Goal: Task Accomplishment & Management: Manage account settings

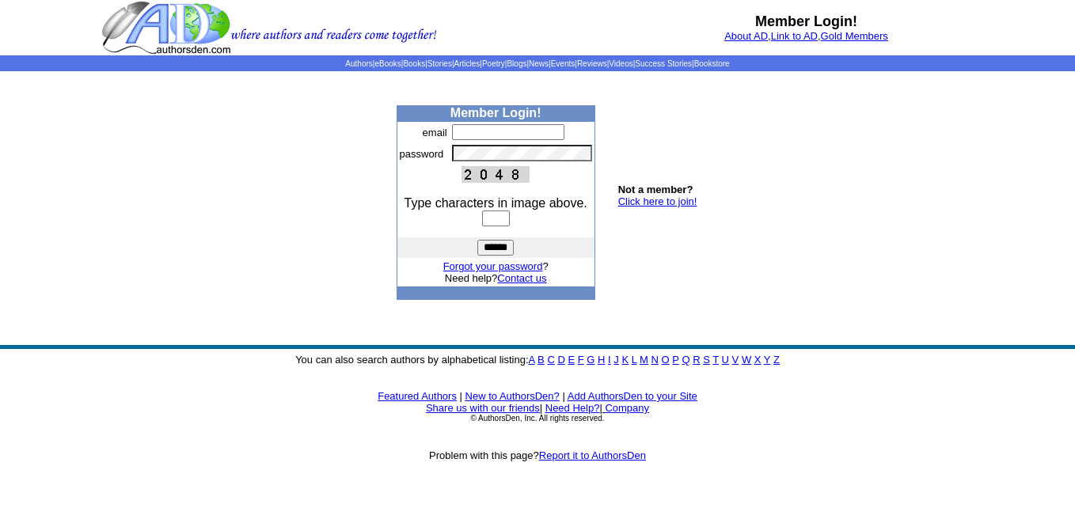
click at [461, 129] on input "text" at bounding box center [508, 132] width 112 height 16
type input "**********"
click at [496, 218] on input "text" at bounding box center [496, 219] width 28 height 16
type input "****"
click at [496, 248] on input "******" at bounding box center [495, 248] width 36 height 16
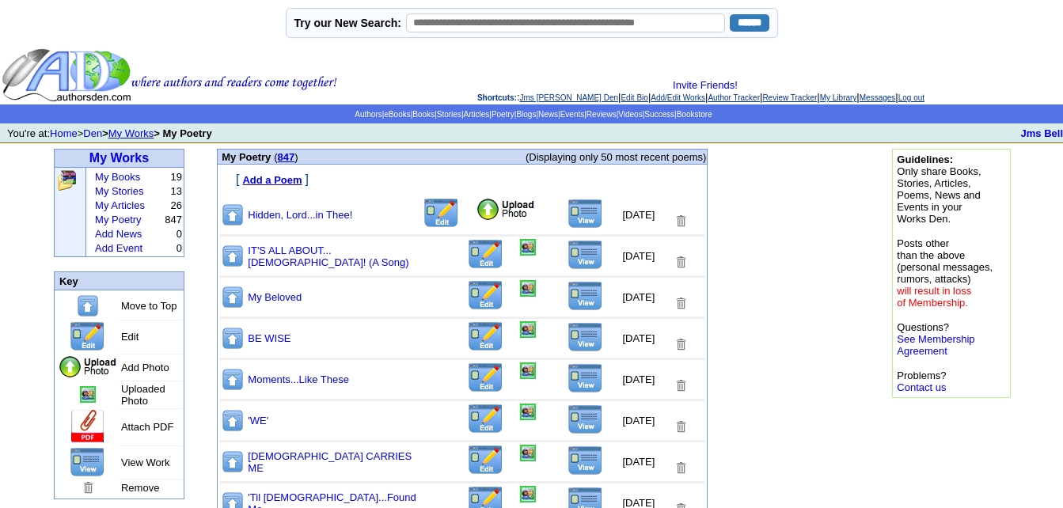
click at [476, 209] on img at bounding box center [506, 210] width 60 height 24
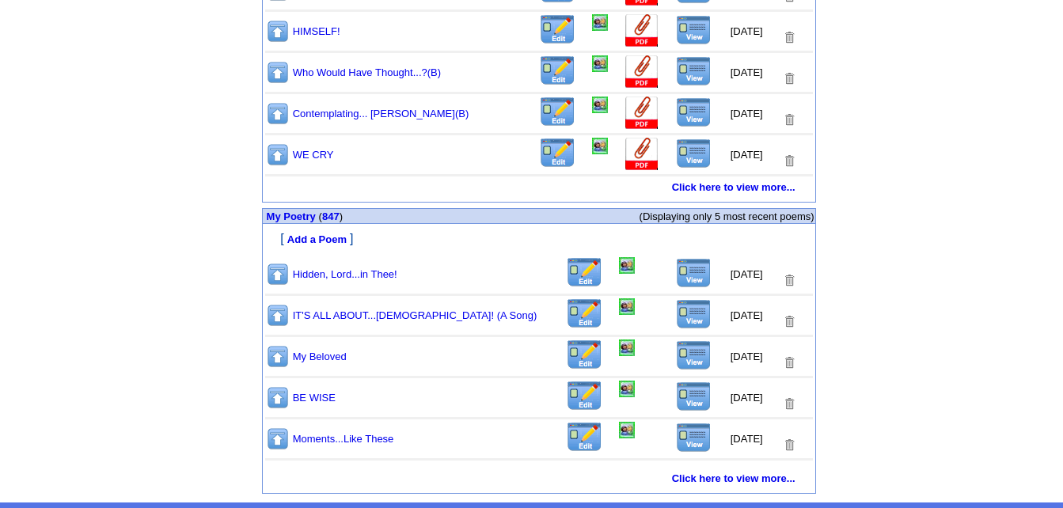
scroll to position [820, 0]
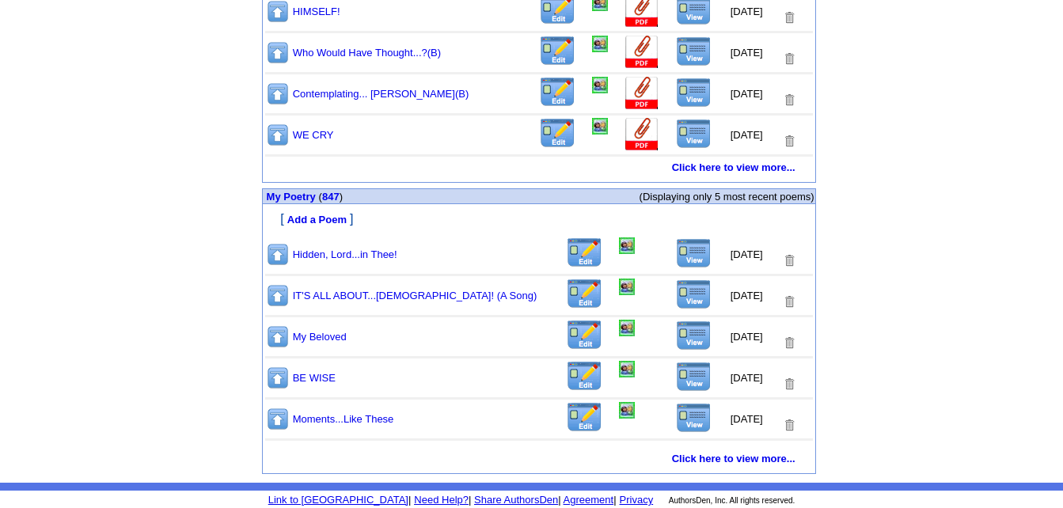
click at [682, 253] on img at bounding box center [694, 253] width 36 height 30
click at [335, 192] on link "847" at bounding box center [330, 197] width 17 height 12
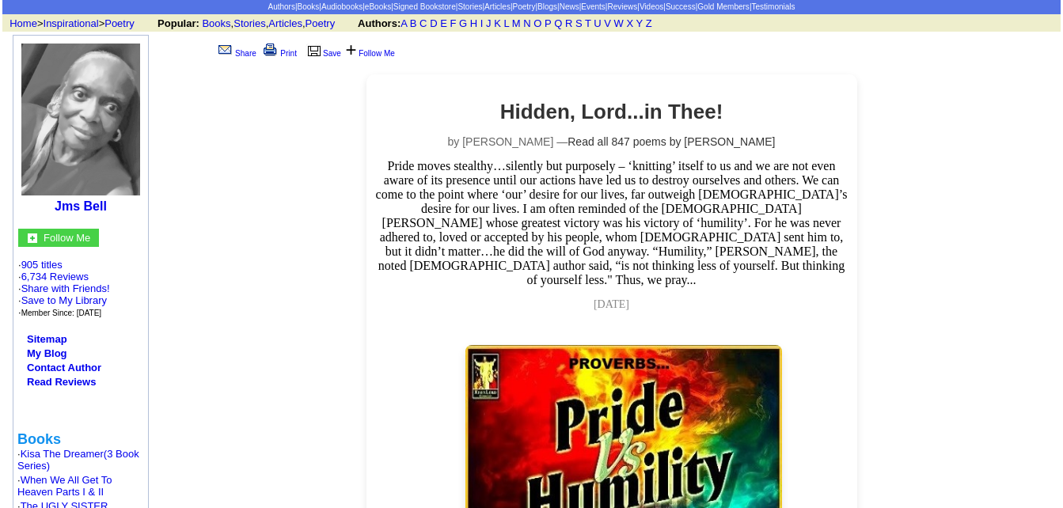
scroll to position [79, 0]
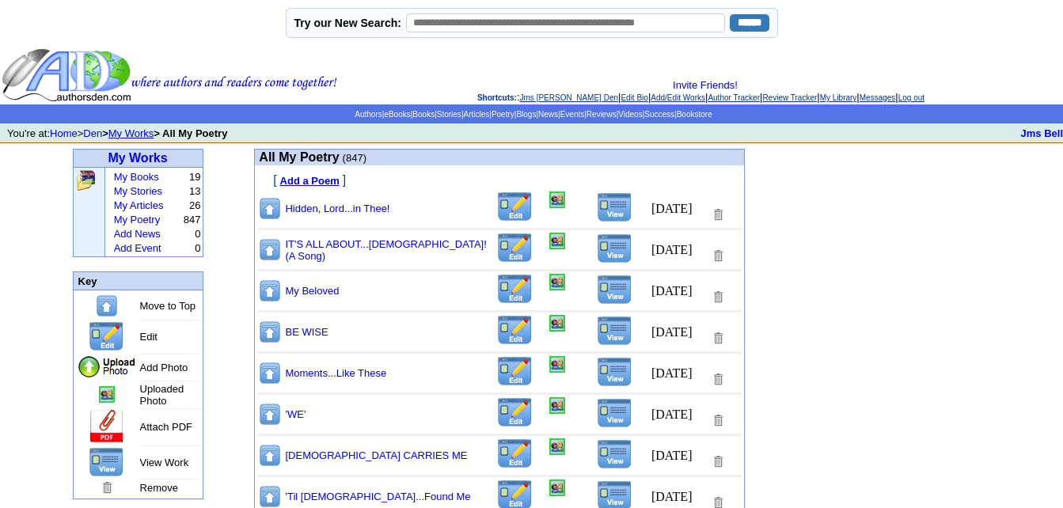
click at [540, 203] on td at bounding box center [573, 209] width 154 height 36
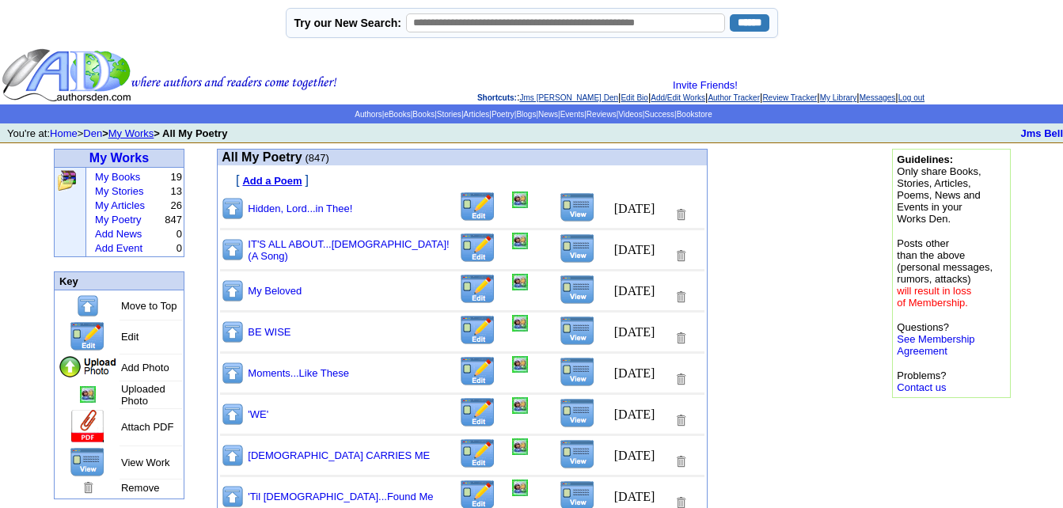
click at [512, 204] on img at bounding box center [520, 200] width 16 height 17
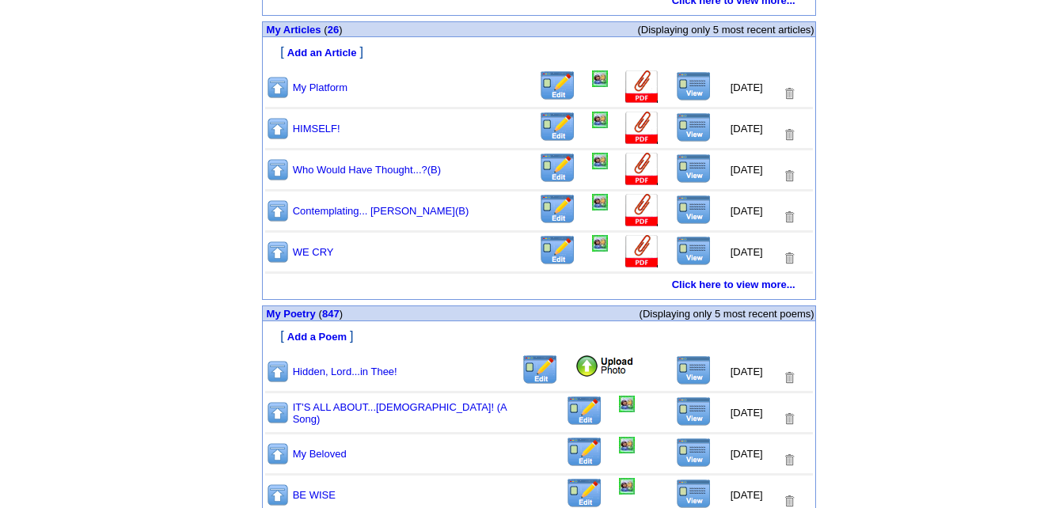
scroll to position [792, 0]
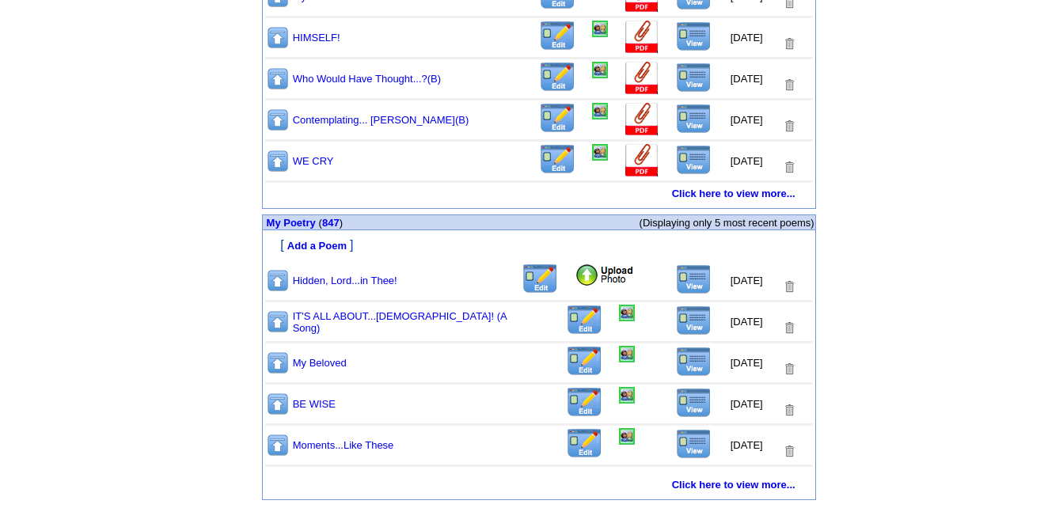
click at [576, 280] on img at bounding box center [605, 276] width 60 height 24
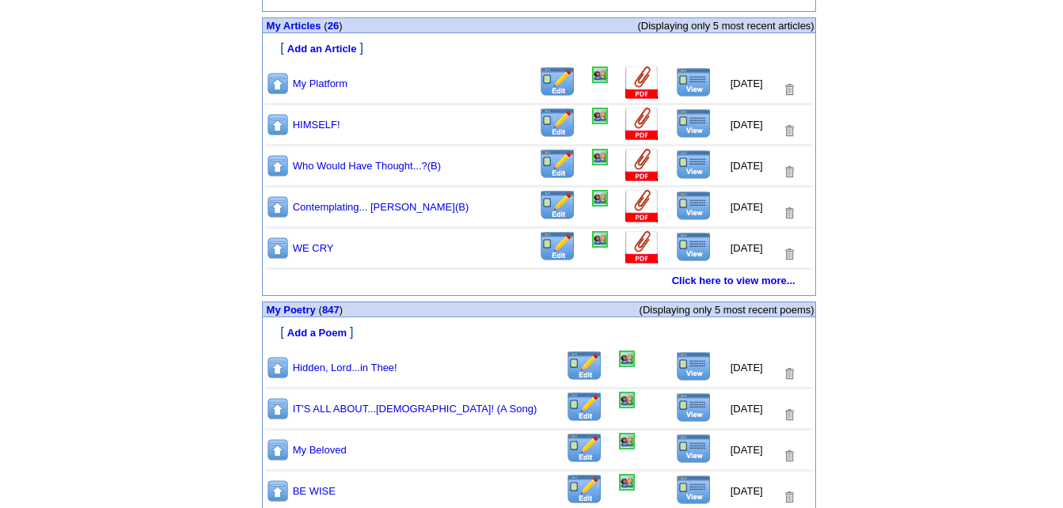
scroll to position [820, 0]
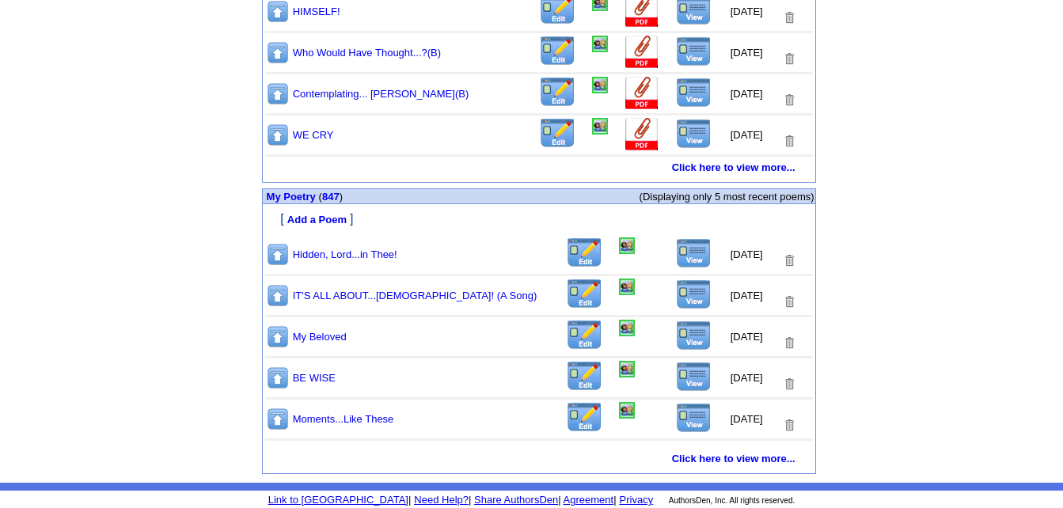
click at [682, 253] on img at bounding box center [694, 253] width 36 height 30
click at [619, 244] on img at bounding box center [627, 246] width 16 height 17
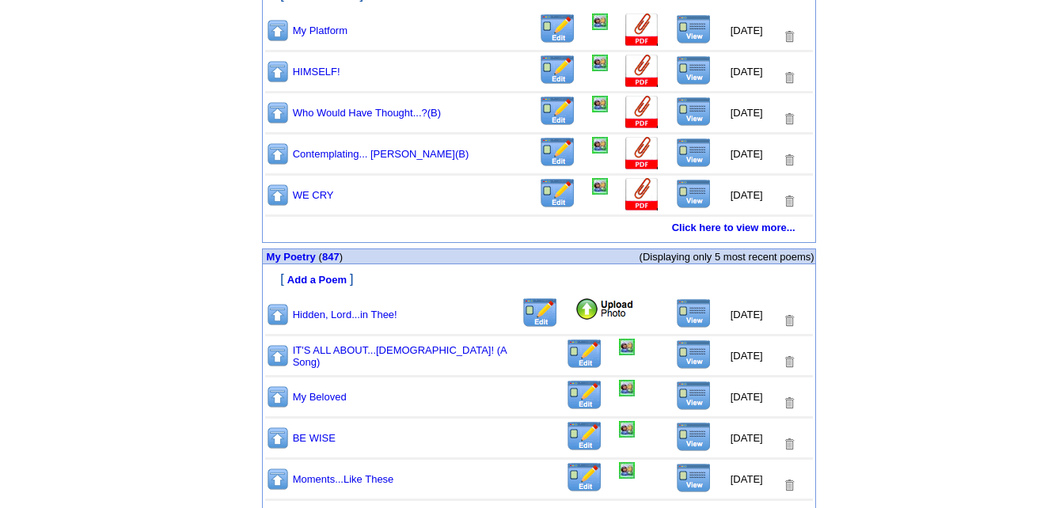
scroll to position [785, 0]
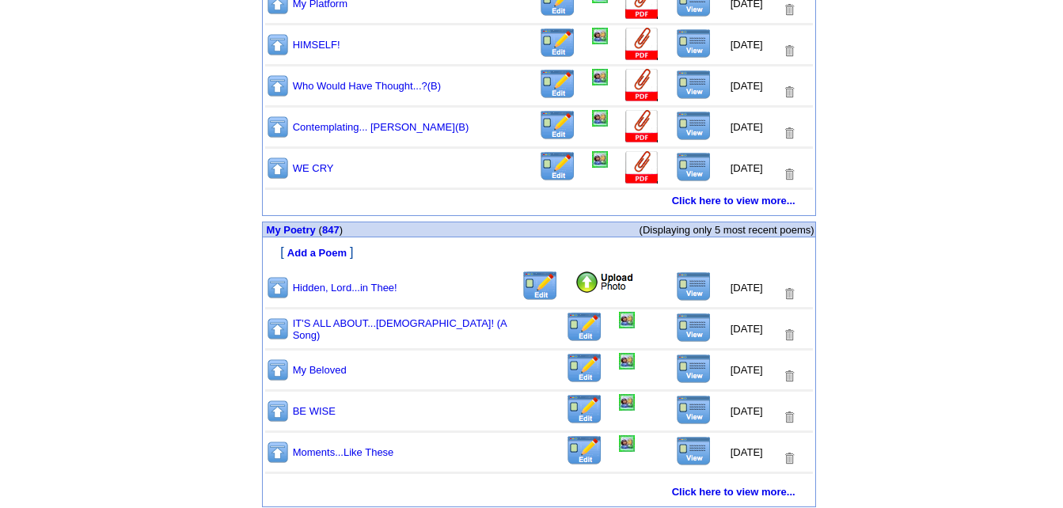
click at [575, 283] on img at bounding box center [605, 283] width 60 height 24
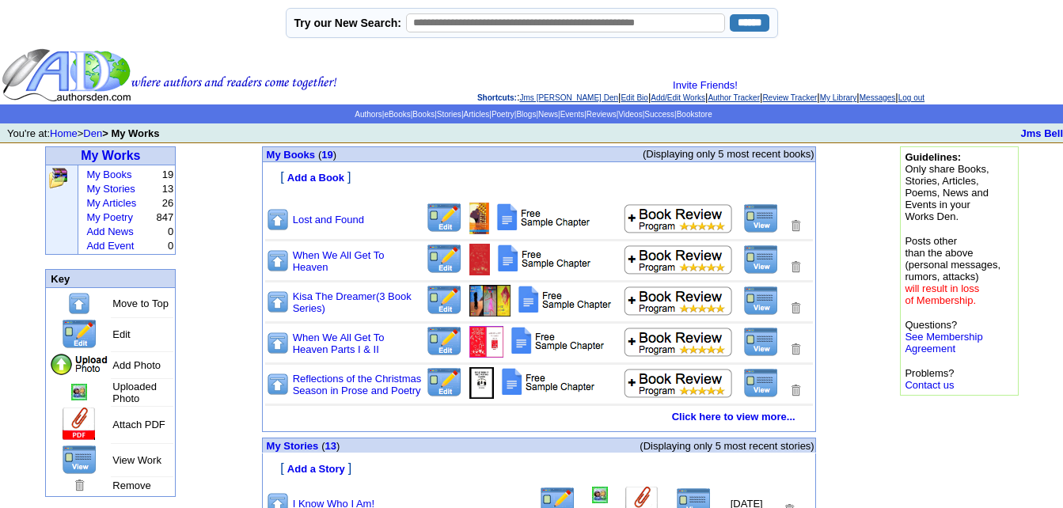
scroll to position [820, 0]
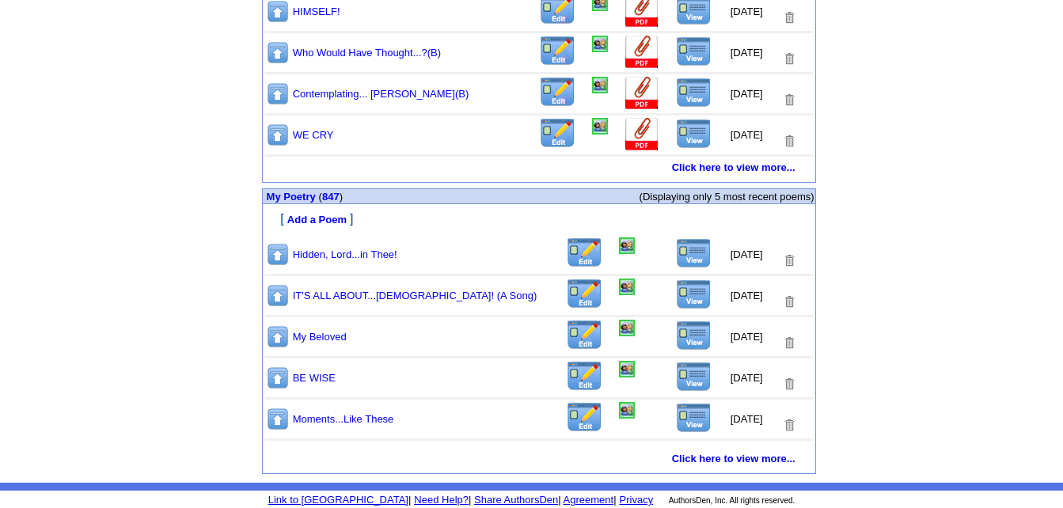
click at [687, 250] on img at bounding box center [694, 253] width 36 height 30
click at [619, 248] on img at bounding box center [627, 246] width 16 height 17
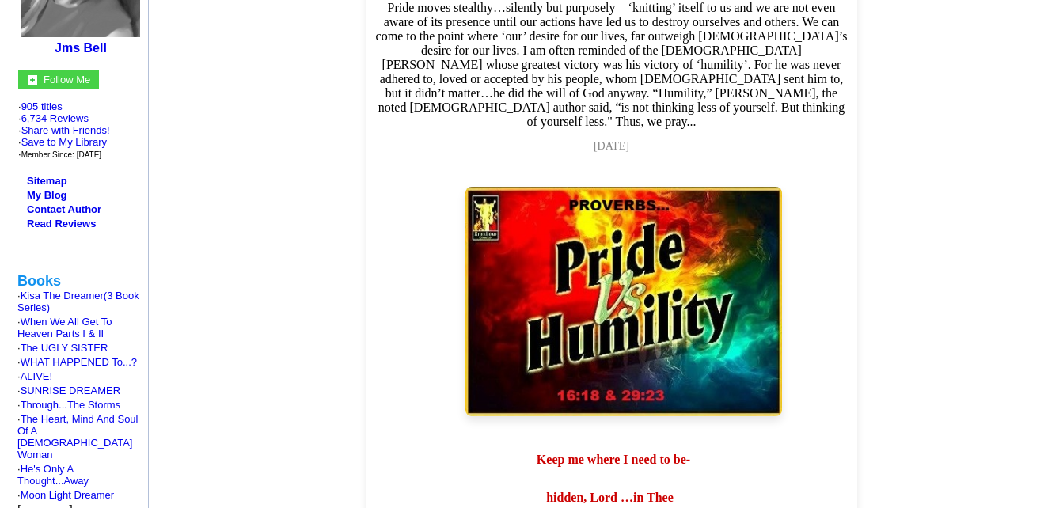
scroll to position [158, 0]
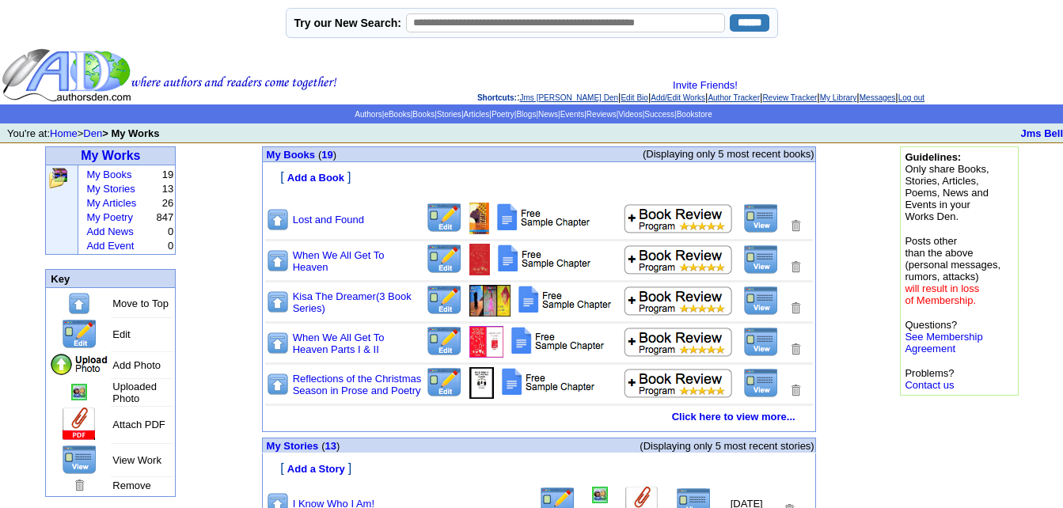
click at [925, 97] on link "Log out" at bounding box center [912, 97] width 26 height 9
